Goal: Information Seeking & Learning: Find specific fact

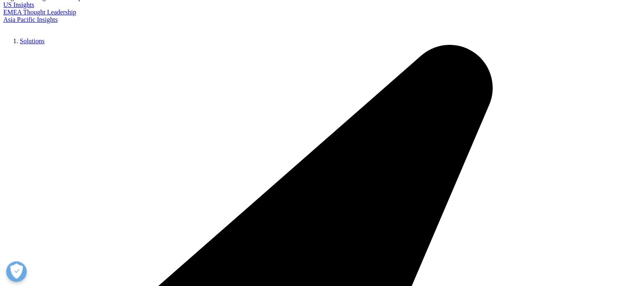
scroll to position [66, 0]
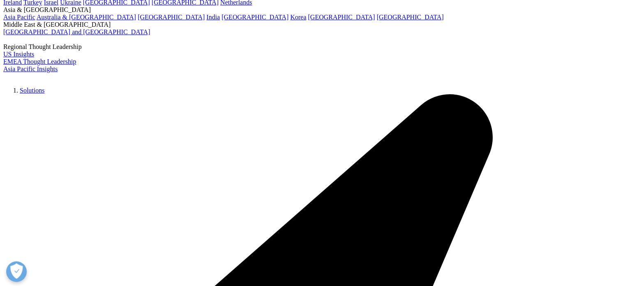
type input "R1495830"
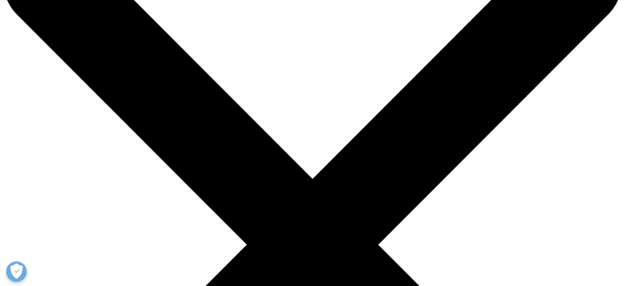
scroll to position [82, 0]
